Goal: Find specific page/section: Find specific page/section

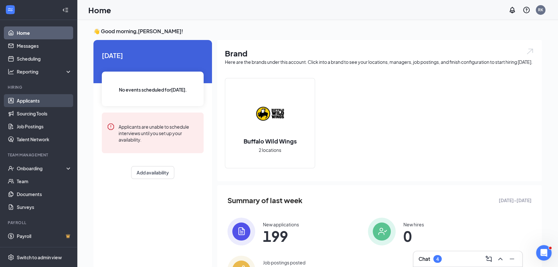
click at [36, 103] on link "Applicants" at bounding box center [44, 100] width 55 height 13
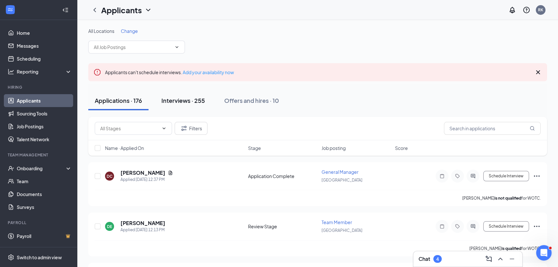
click at [193, 102] on div "Interviews · 255" at bounding box center [182, 100] width 43 height 8
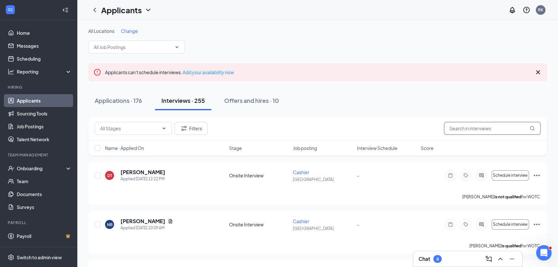
click at [478, 129] on input "text" at bounding box center [492, 128] width 97 height 13
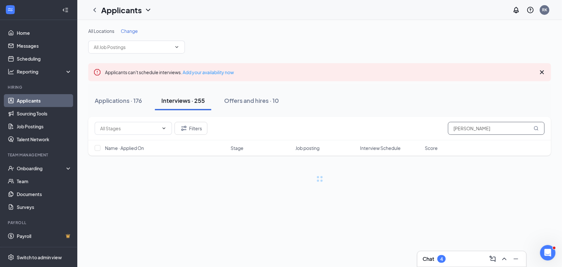
type input "[PERSON_NAME]"
click at [534, 128] on icon "MagnifyingGlass" at bounding box center [536, 128] width 5 height 5
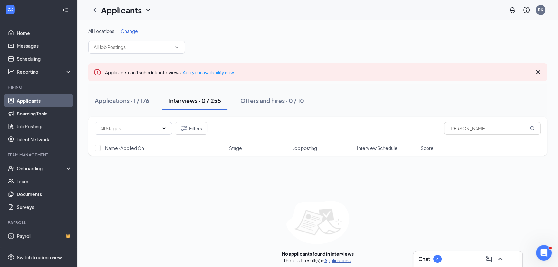
click at [342, 259] on link "Applications" at bounding box center [337, 260] width 26 height 6
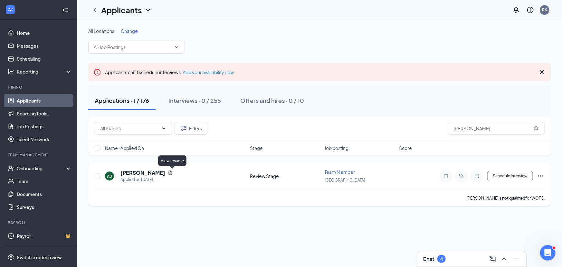
click at [171, 172] on icon "Document" at bounding box center [171, 172] width 4 height 4
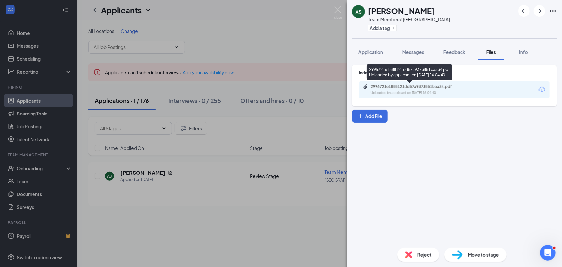
click at [400, 91] on div "Uploaded by applicant on [DATE] 16:04:40" at bounding box center [419, 92] width 97 height 5
